Goal: Transaction & Acquisition: Purchase product/service

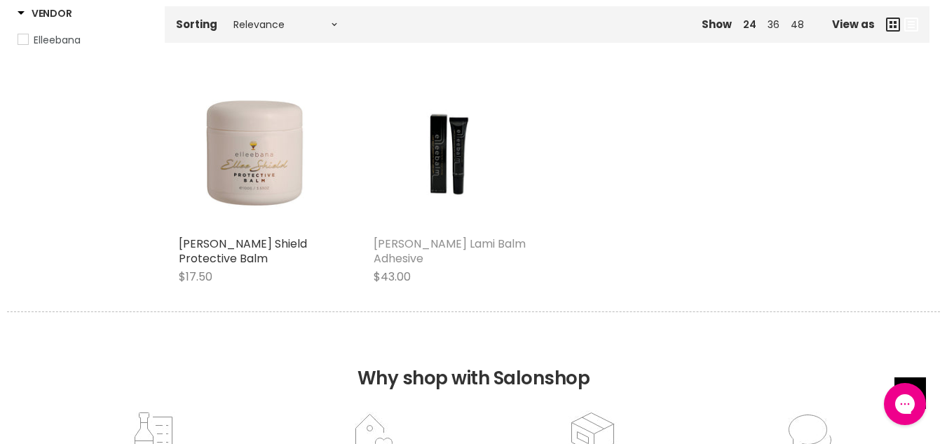
scroll to position [312, 0]
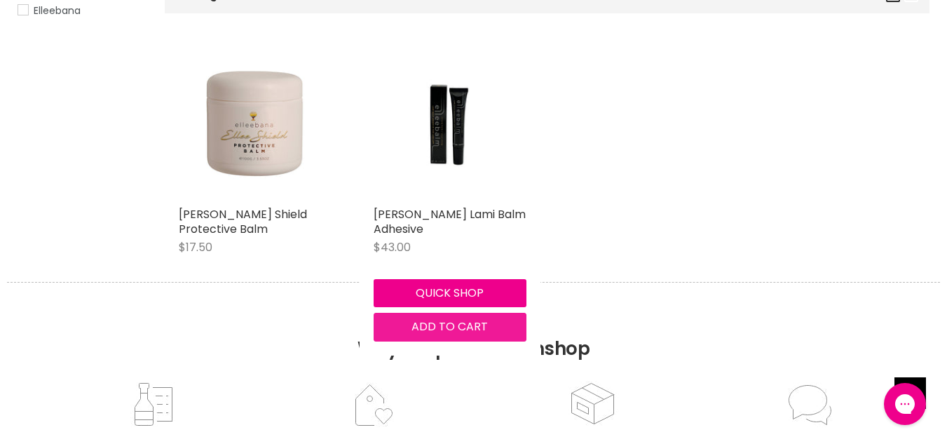
click at [442, 330] on span "Add to cart" at bounding box center [450, 326] width 76 height 16
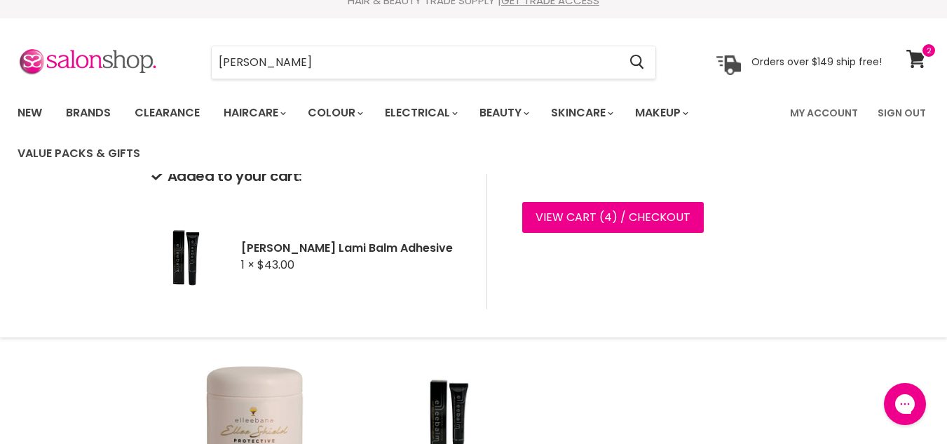
scroll to position [0, 0]
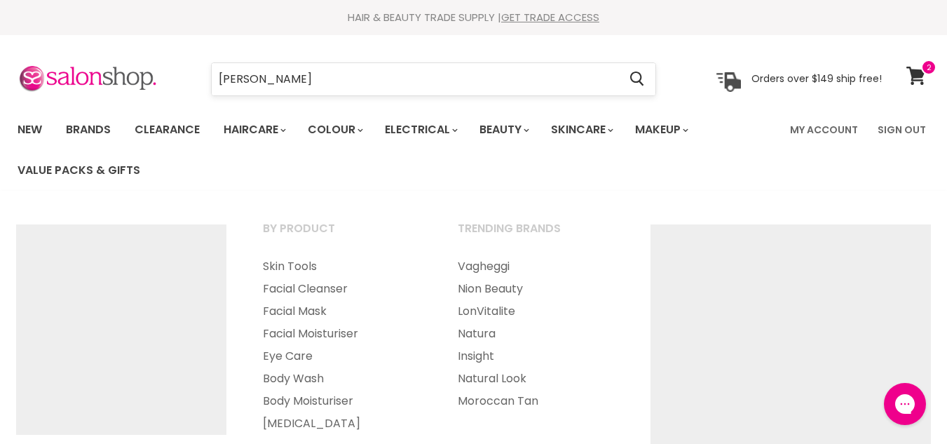
click at [461, 74] on input "ellee balm" at bounding box center [415, 79] width 407 height 32
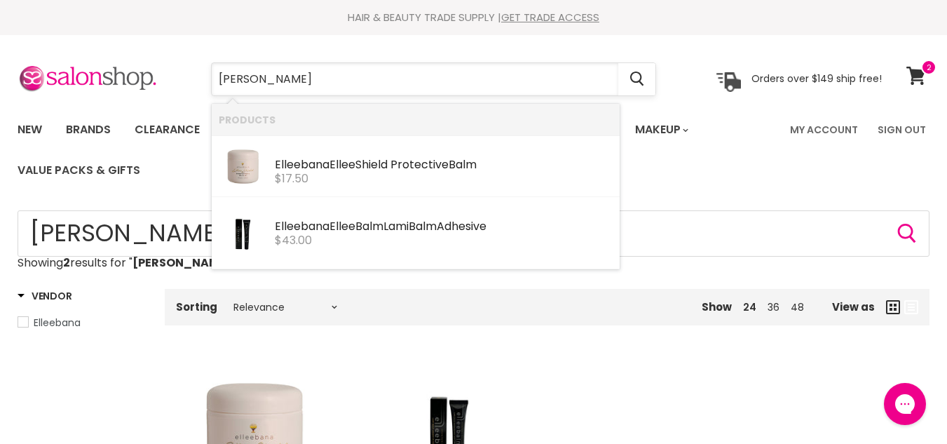
click at [285, 83] on input "ellee balm" at bounding box center [415, 79] width 407 height 32
type input "e"
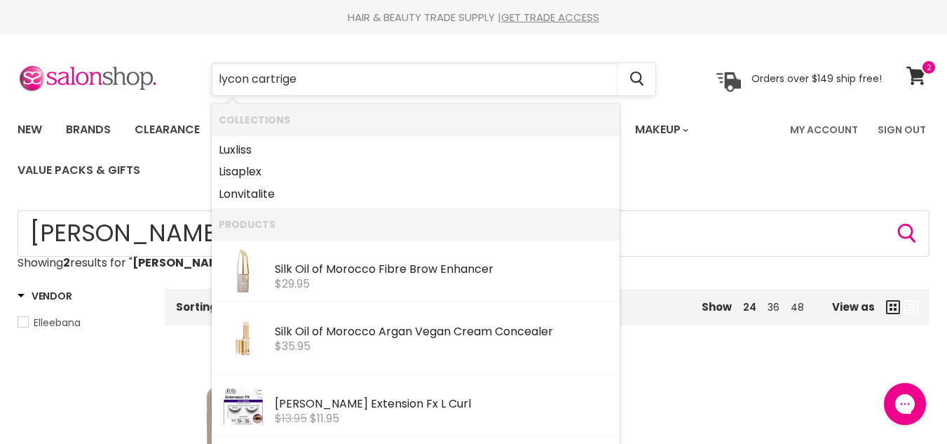
type input "lycon cartriges"
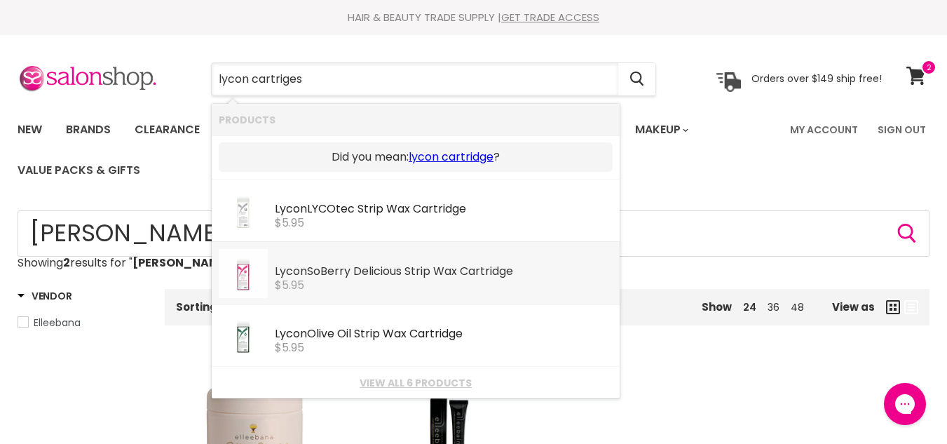
click at [267, 275] on img "Products: Lycon SoBerry Delicious Strip Wax Cartridge" at bounding box center [243, 273] width 49 height 49
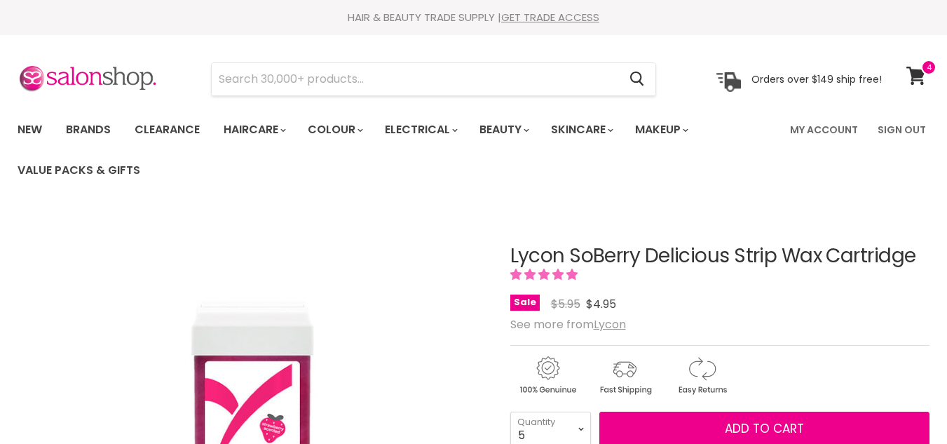
select select "5"
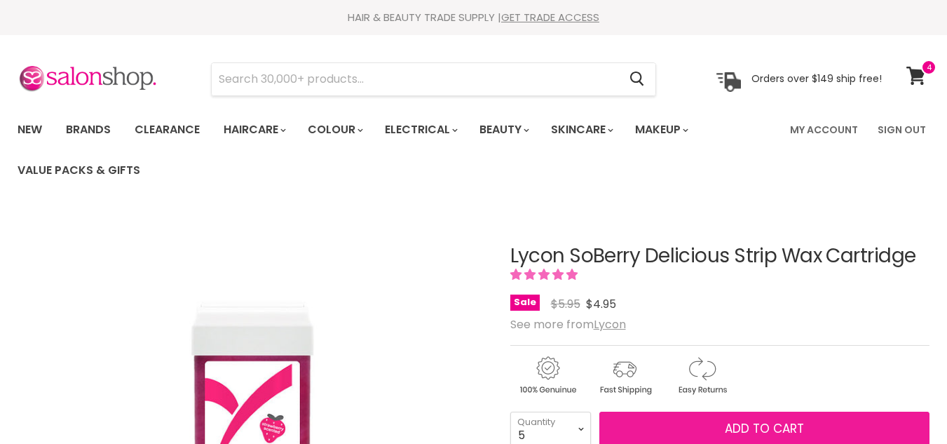
click at [740, 428] on span "Add to cart" at bounding box center [764, 428] width 79 height 17
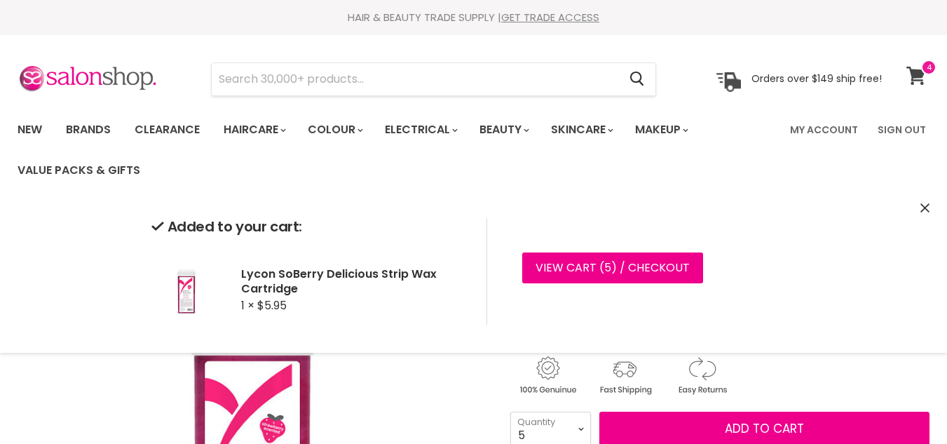
click at [911, 82] on icon at bounding box center [917, 76] width 20 height 18
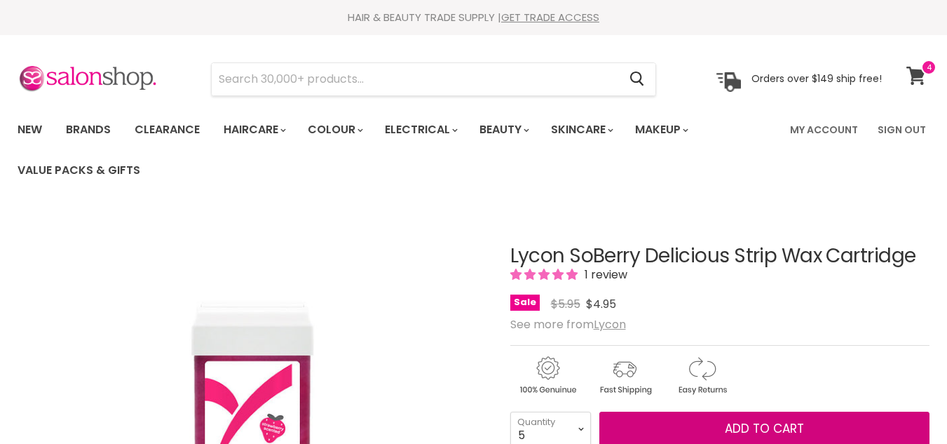
scroll to position [3, 0]
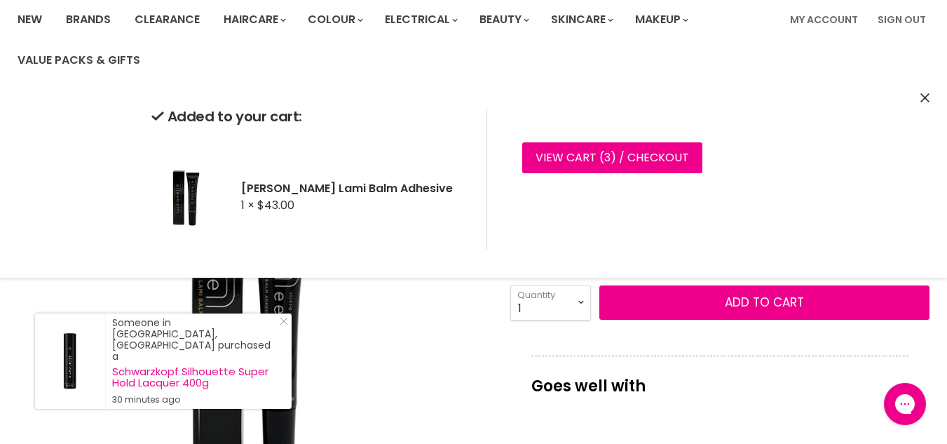
click at [937, 100] on div "Added to your cart: Elleebana Elleebalm Lami Balm Adhesive 1 × $43.00 View cart…" at bounding box center [473, 179] width 947 height 197
click at [924, 98] on icon "Close" at bounding box center [925, 97] width 9 height 9
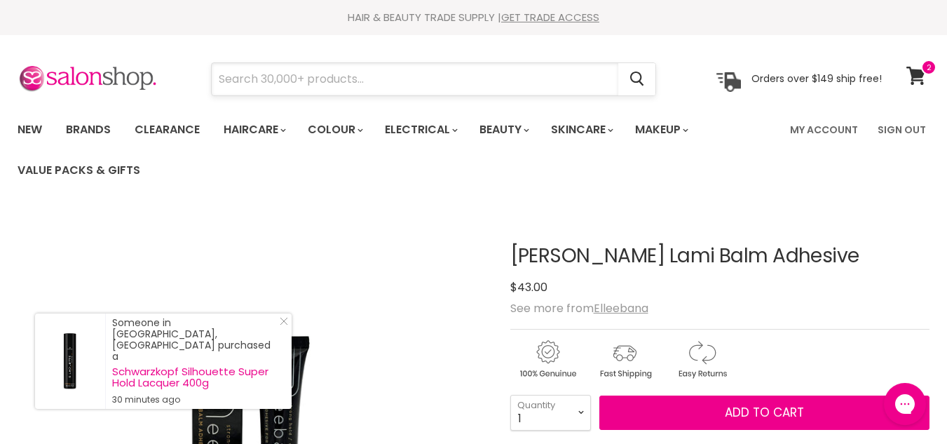
click at [256, 83] on input "Search" at bounding box center [415, 79] width 407 height 32
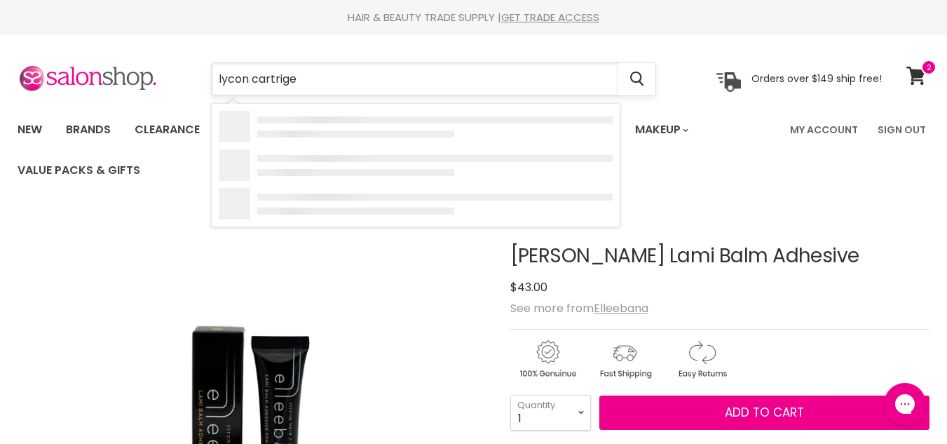
type input "lycon cartriges"
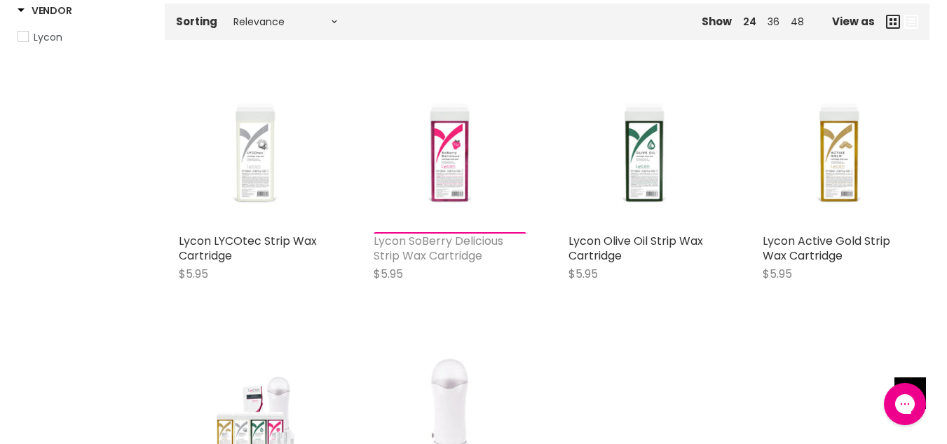
click at [455, 240] on link "Lycon SoBerry Delicious Strip Wax Cartridge" at bounding box center [439, 248] width 130 height 31
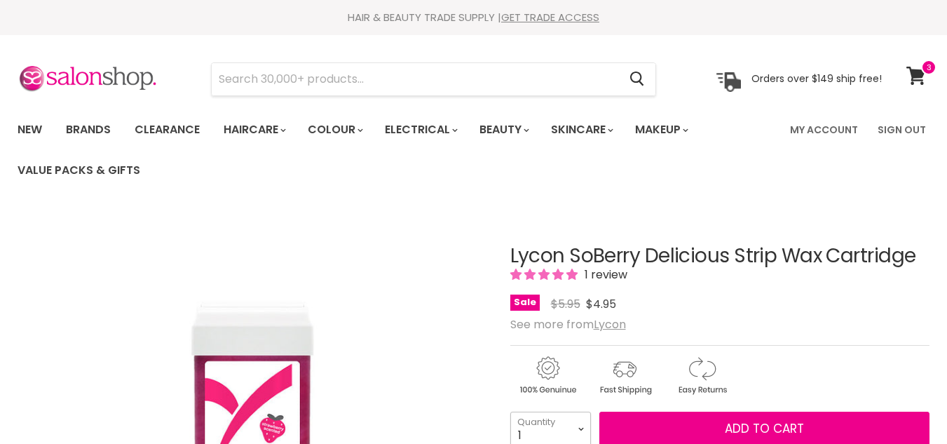
click at [577, 416] on select "1 2 3 4 5 6 7 8 9 10+" at bounding box center [550, 429] width 81 height 35
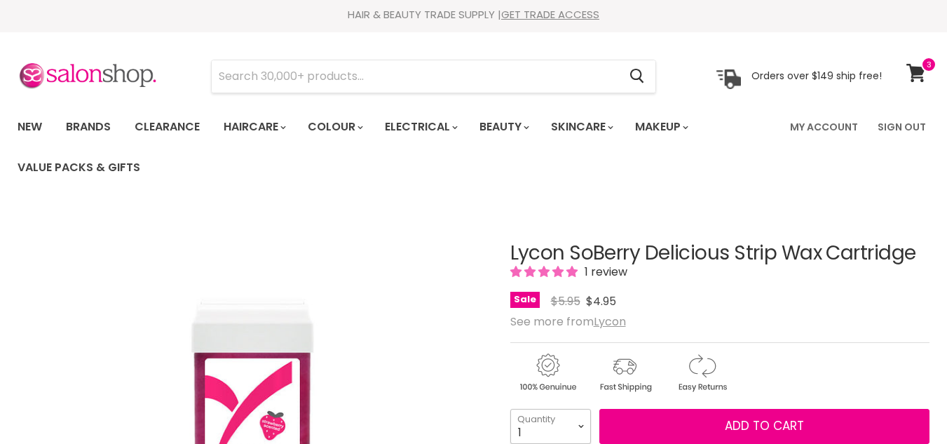
select select "5"
click at [510, 409] on select "1 2 3 4 5 6 7 8 9 10+" at bounding box center [550, 426] width 81 height 35
type input "5"
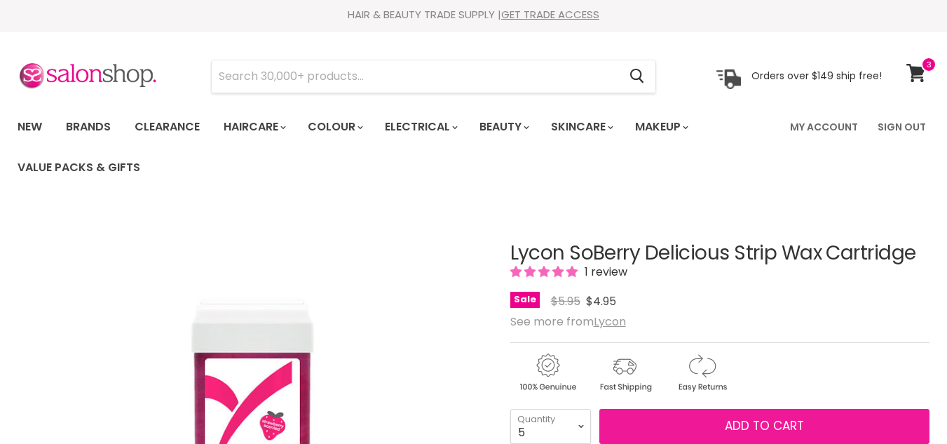
click at [676, 420] on button "Add to cart" at bounding box center [764, 426] width 330 height 35
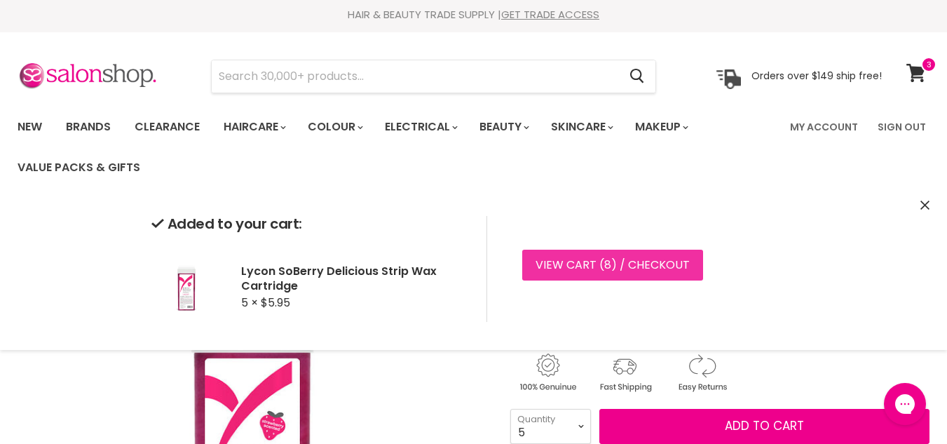
click at [684, 277] on link "View cart ( 8 ) / Checkout" at bounding box center [612, 265] width 181 height 31
